Goal: Task Accomplishment & Management: Manage account settings

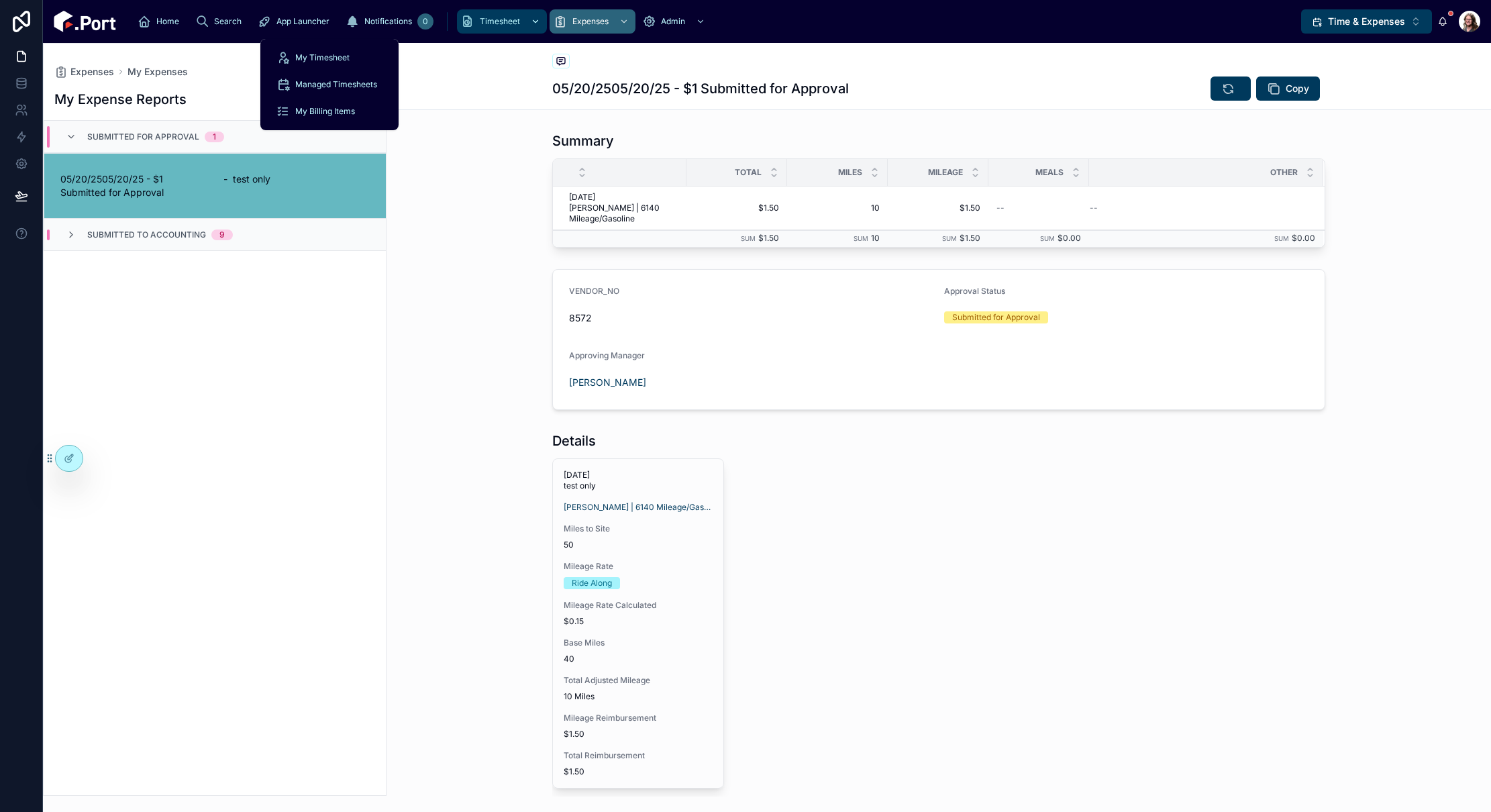
click at [479, 23] on span "Timesheet" at bounding box center [499, 21] width 40 height 10
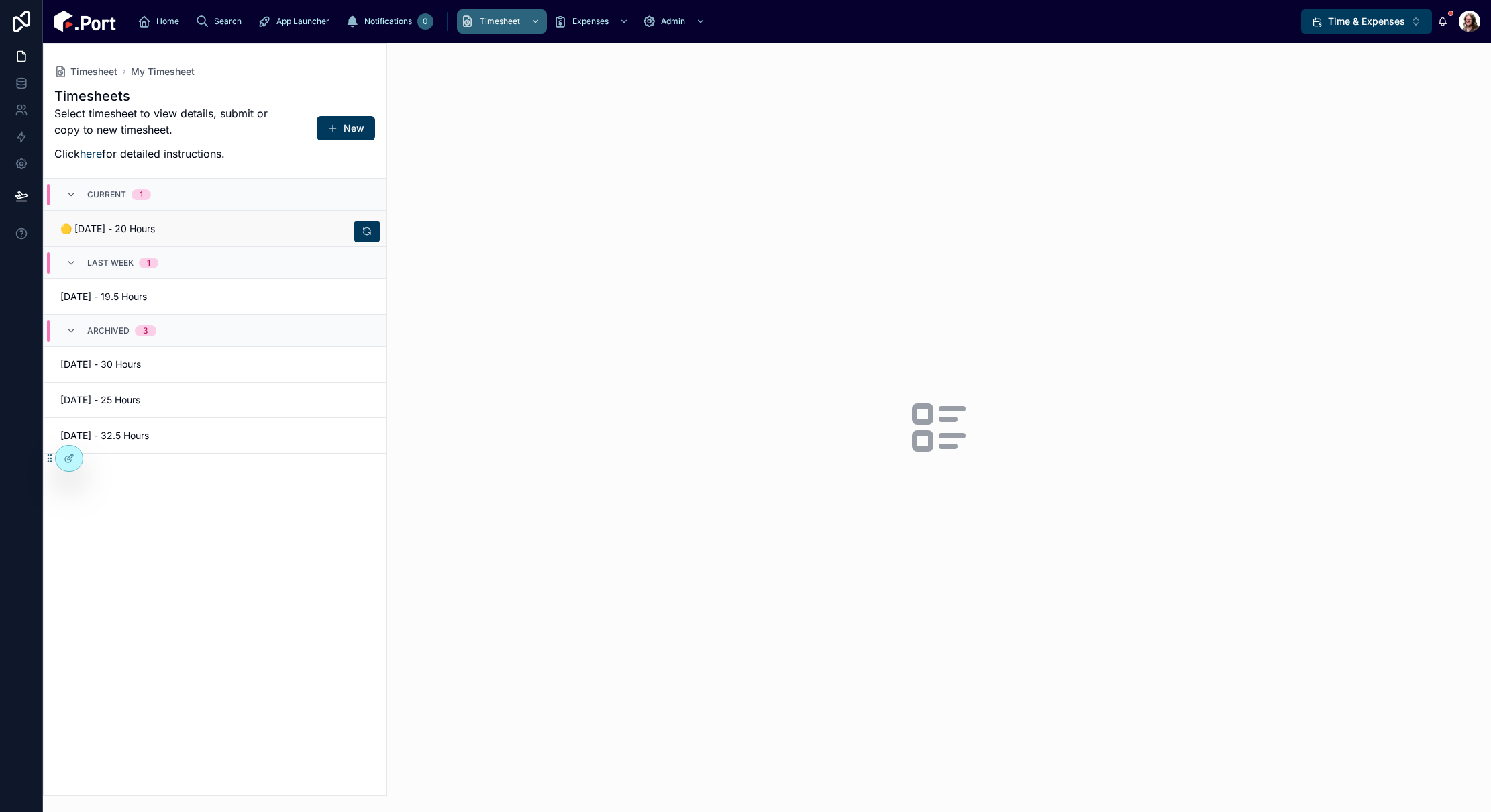
click at [170, 224] on span "🟡 [DATE] - 20 Hours" at bounding box center [133, 229] width 147 height 13
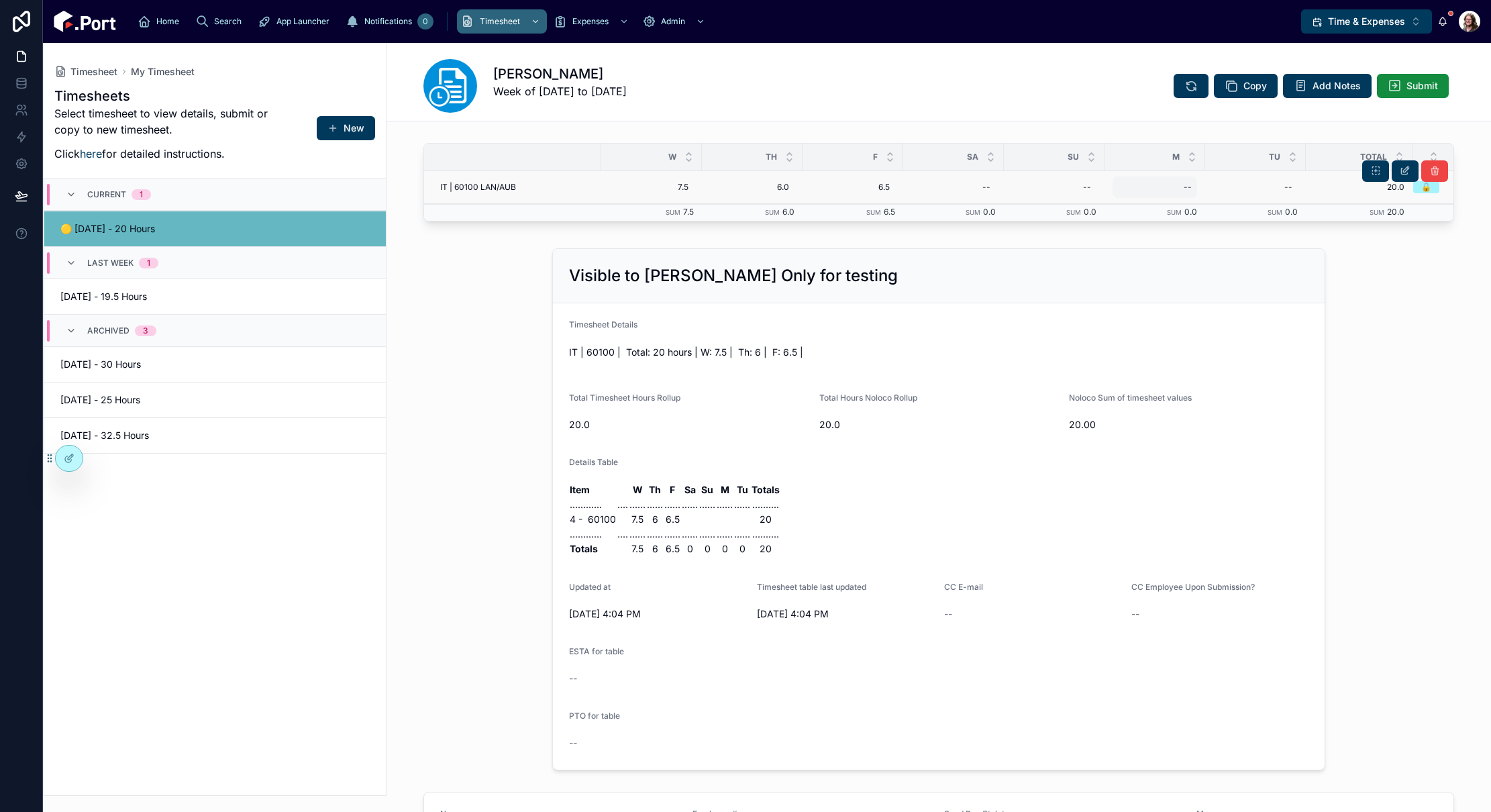
click at [1147, 188] on div "--" at bounding box center [1154, 187] width 85 height 22
click at [1147, 187] on div "--" at bounding box center [1154, 187] width 85 height 22
type input "***"
click button "submit" at bounding box center [1343, 204] width 16 height 16
